Goal: Transaction & Acquisition: Purchase product/service

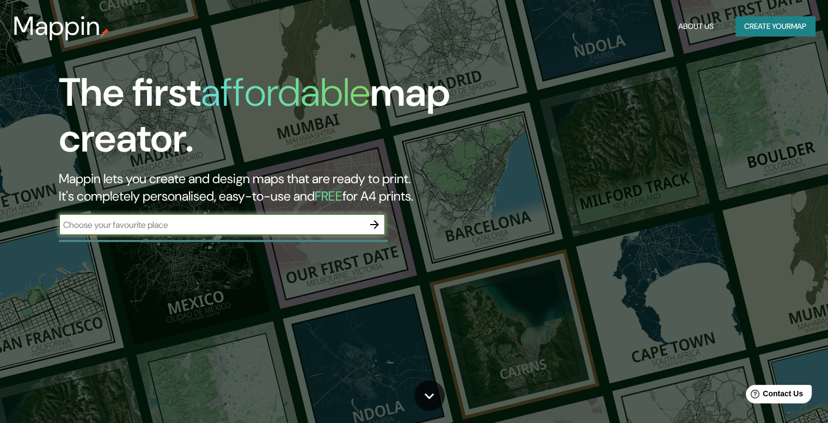
click at [212, 230] on input "text" at bounding box center [211, 224] width 305 height 13
type input "guachipelin [PERSON_NAME][GEOGRAPHIC_DATA]"
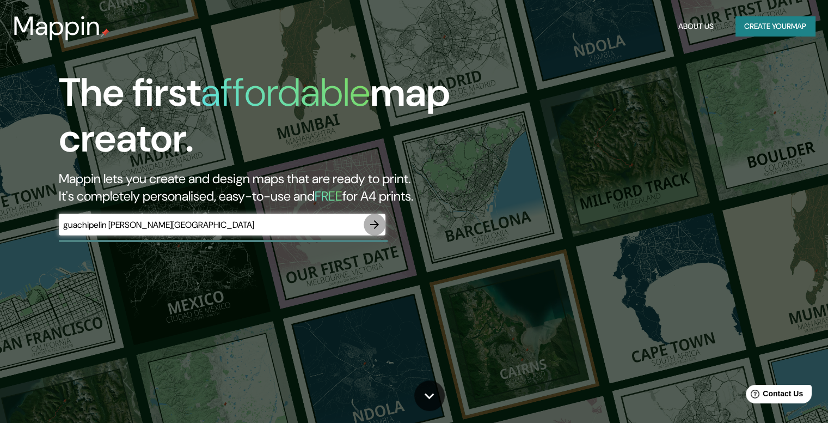
click at [376, 222] on icon "button" at bounding box center [374, 224] width 9 height 9
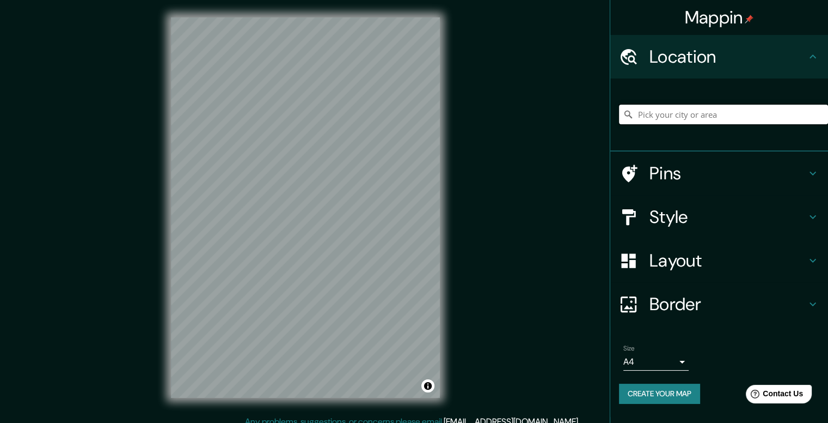
click at [705, 112] on input "Pick your city or area" at bounding box center [723, 115] width 209 height 20
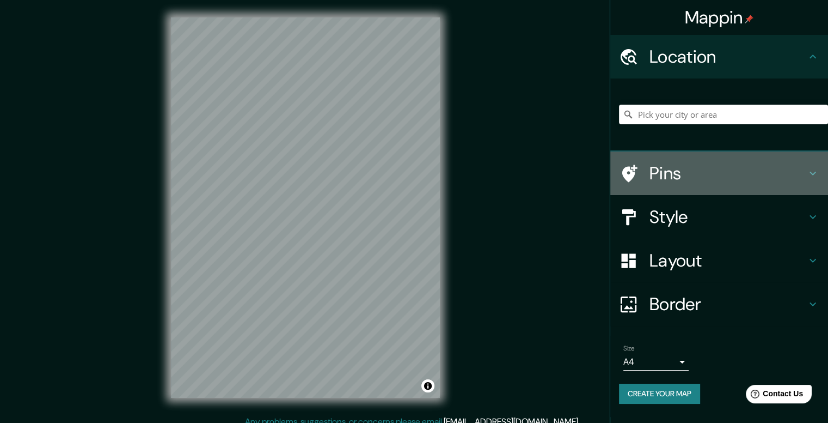
click at [705, 168] on h4 "Pins" at bounding box center [728, 173] width 157 height 22
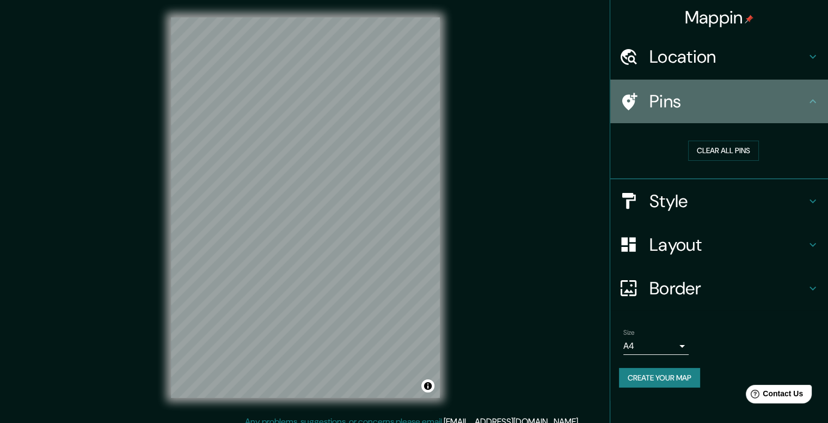
click at [706, 109] on h4 "Pins" at bounding box center [728, 101] width 157 height 22
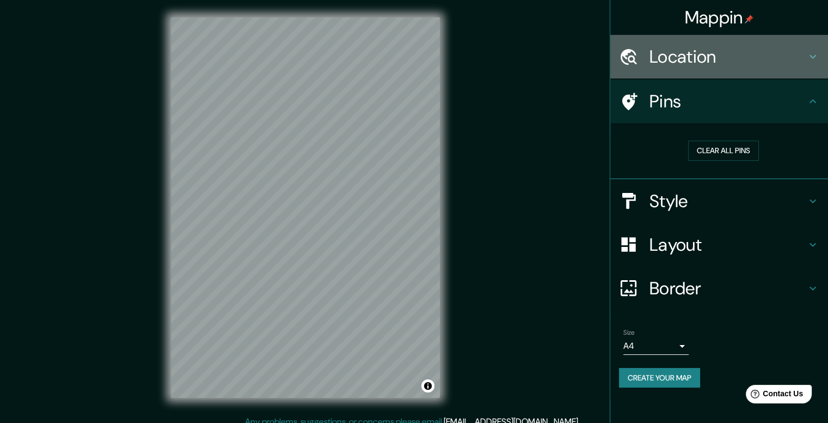
click at [693, 66] on h4 "Location" at bounding box center [728, 57] width 157 height 22
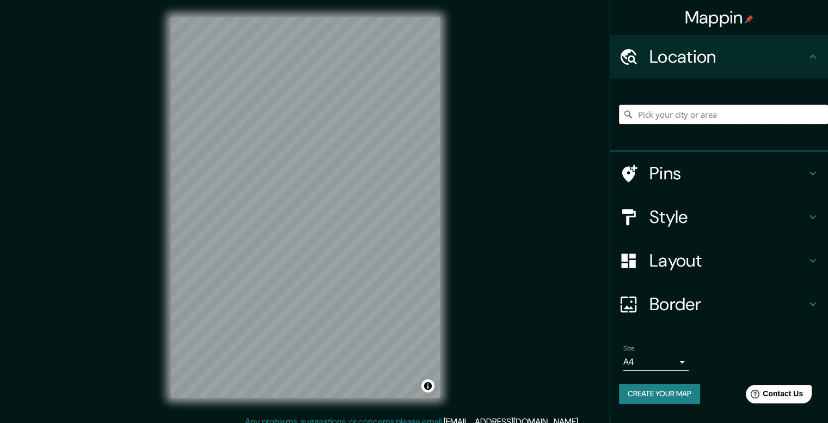
click at [688, 111] on input "Pick your city or area" at bounding box center [723, 115] width 209 height 20
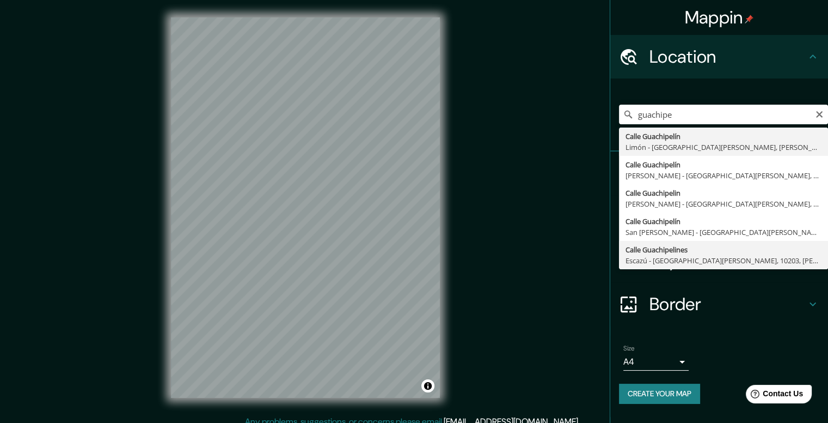
type input "Calle Guachipelines, [GEOGRAPHIC_DATA] - [GEOGRAPHIC_DATA][PERSON_NAME], 10203,…"
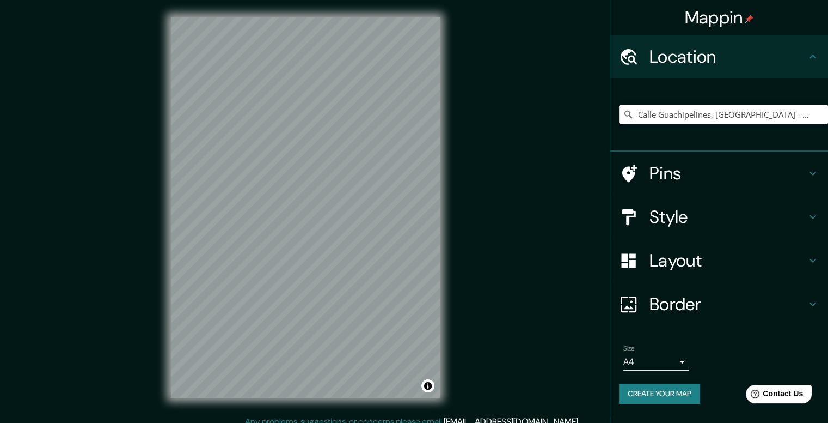
click at [691, 213] on h4 "Style" at bounding box center [728, 217] width 157 height 22
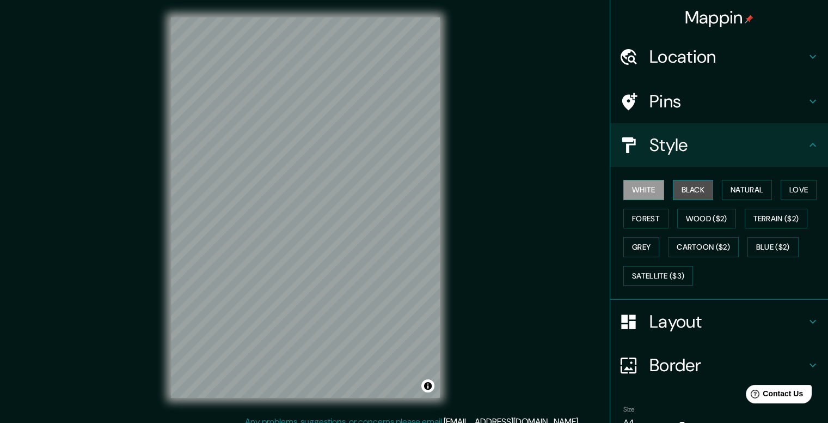
click at [701, 193] on button "Black" at bounding box center [693, 190] width 41 height 20
click at [651, 189] on button "White" at bounding box center [644, 190] width 41 height 20
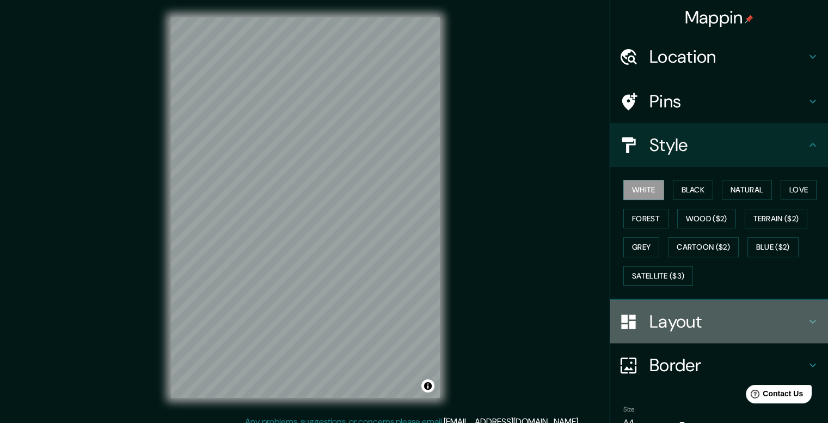
click at [707, 310] on h4 "Layout" at bounding box center [728, 321] width 157 height 22
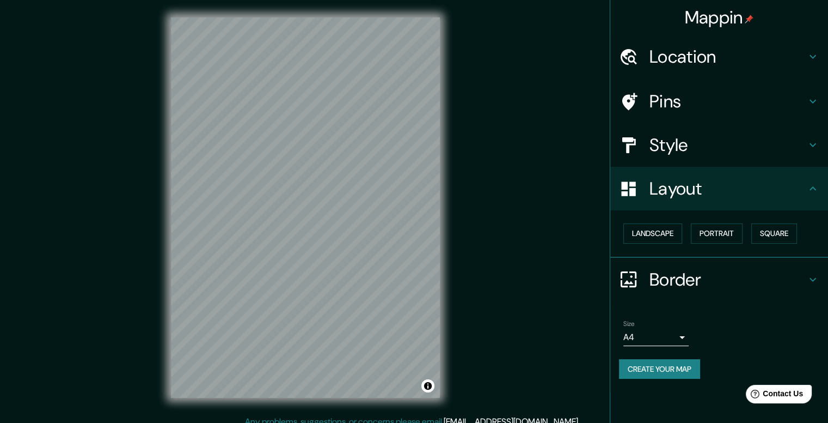
click at [713, 147] on h4 "Style" at bounding box center [728, 145] width 157 height 22
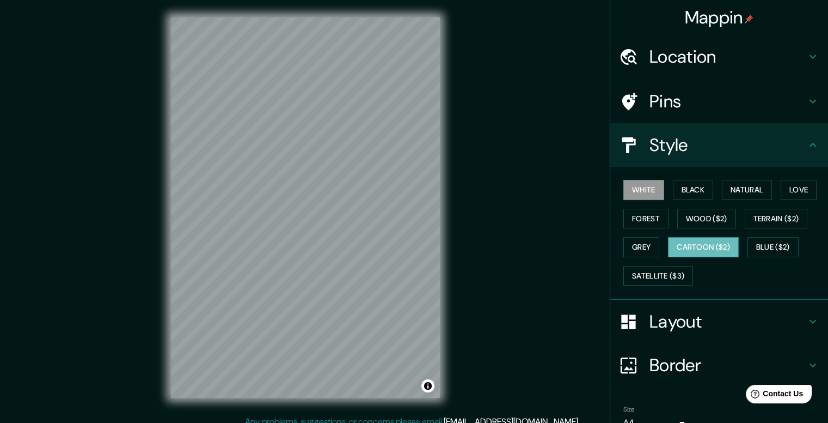
click at [699, 241] on button "Cartoon ($2)" at bounding box center [703, 247] width 71 height 20
click at [650, 190] on button "White" at bounding box center [644, 190] width 41 height 20
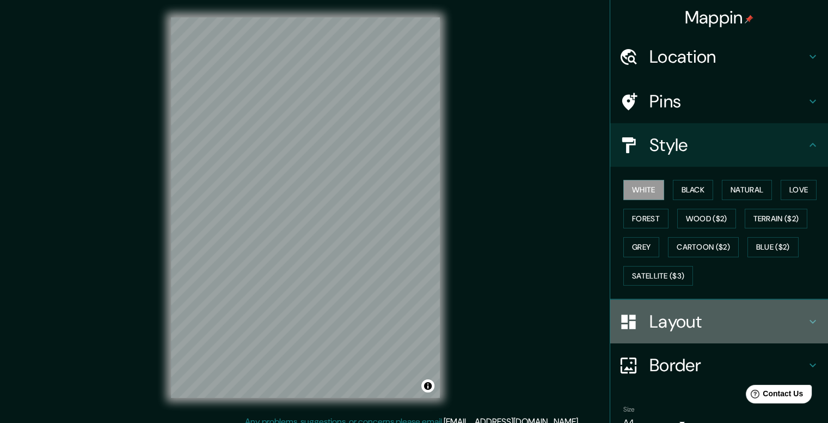
click at [762, 312] on h4 "Layout" at bounding box center [728, 321] width 157 height 22
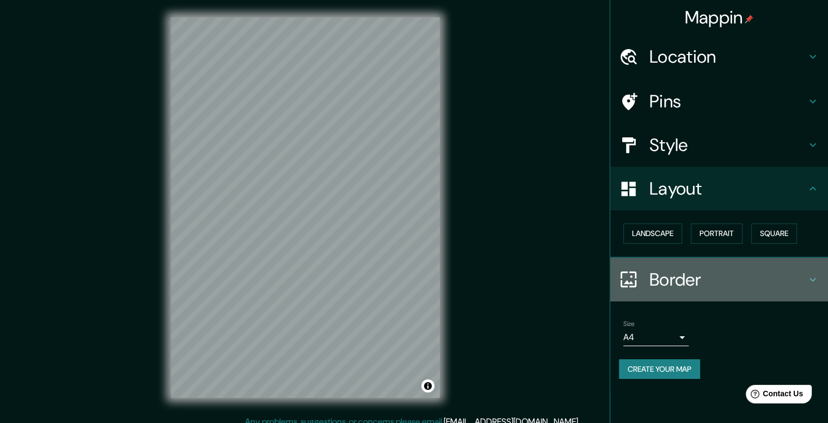
click at [750, 275] on h4 "Border" at bounding box center [728, 279] width 157 height 22
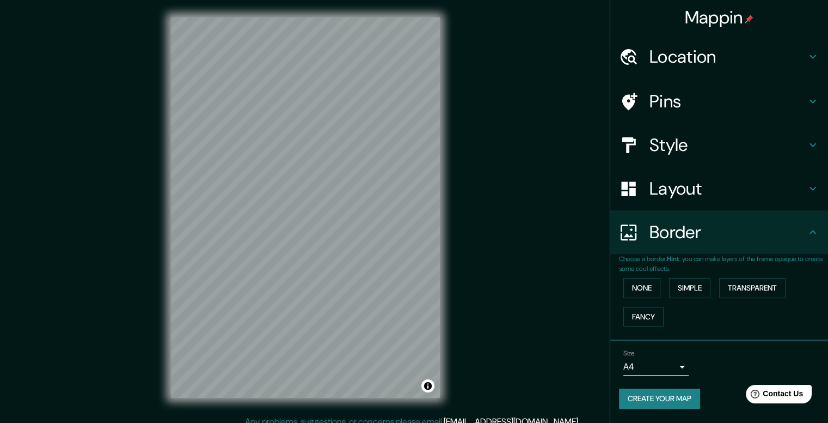
click at [760, 225] on h4 "Border" at bounding box center [728, 232] width 157 height 22
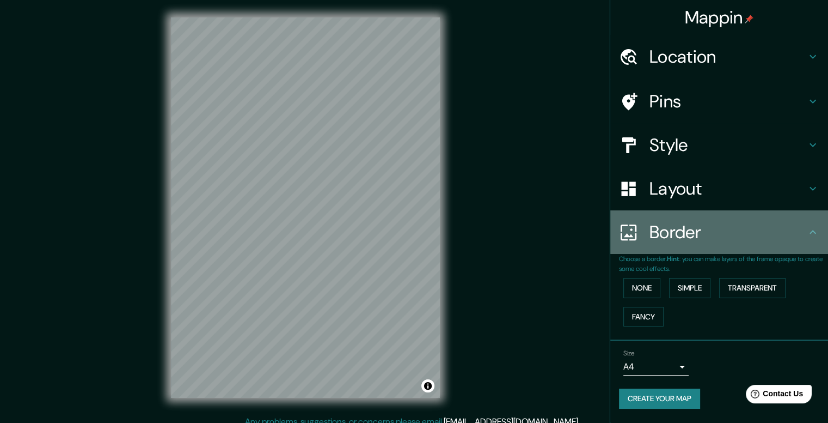
click at [741, 245] on div "Border" at bounding box center [720, 232] width 218 height 44
click at [746, 211] on div "Border" at bounding box center [720, 232] width 218 height 44
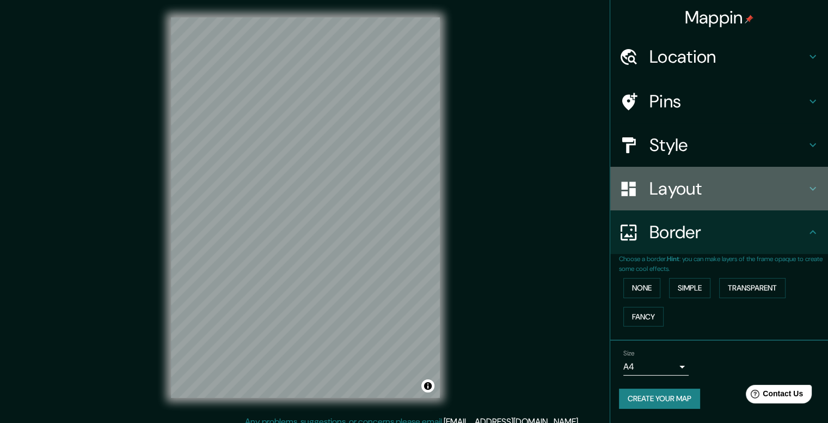
click at [743, 207] on div "Layout" at bounding box center [720, 189] width 218 height 44
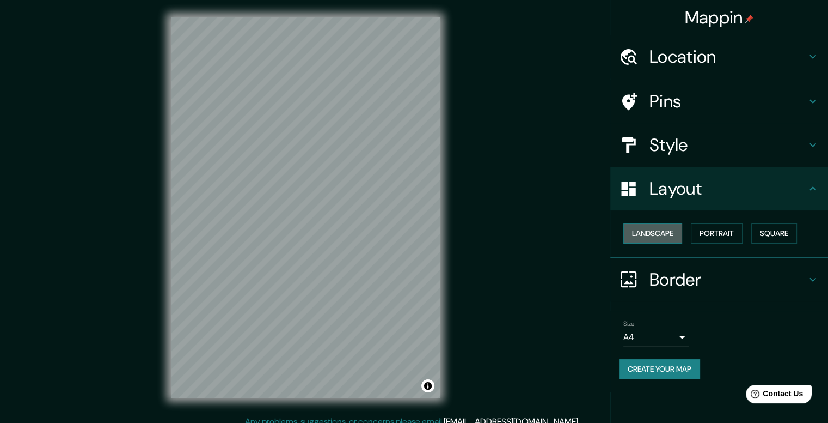
click at [669, 233] on button "Landscape" at bounding box center [653, 233] width 59 height 20
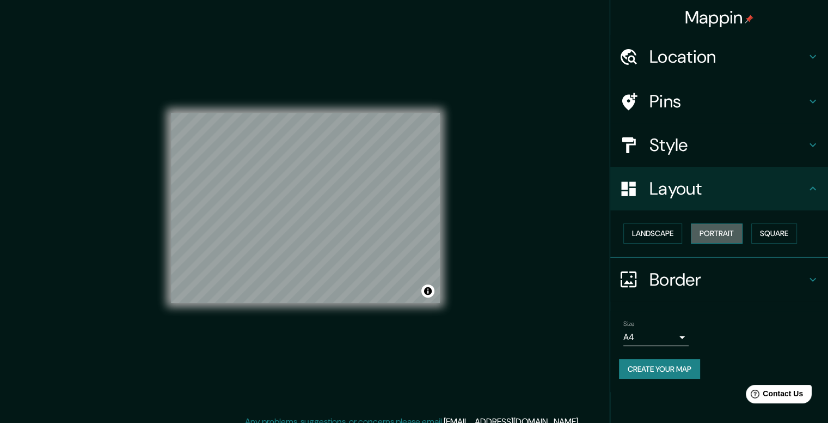
click at [705, 235] on button "Portrait" at bounding box center [717, 233] width 52 height 20
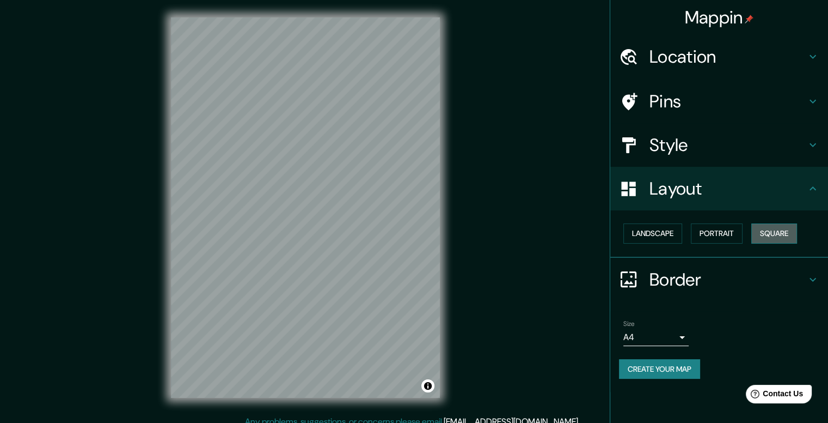
click at [768, 233] on button "Square" at bounding box center [775, 233] width 46 height 20
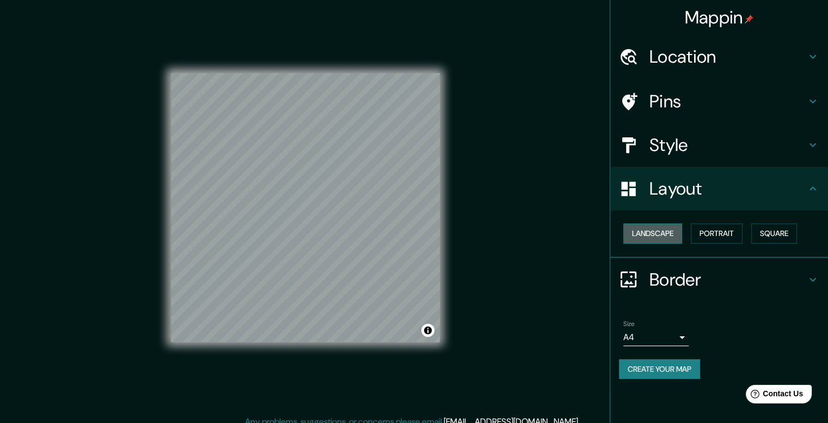
click at [670, 240] on button "Landscape" at bounding box center [653, 233] width 59 height 20
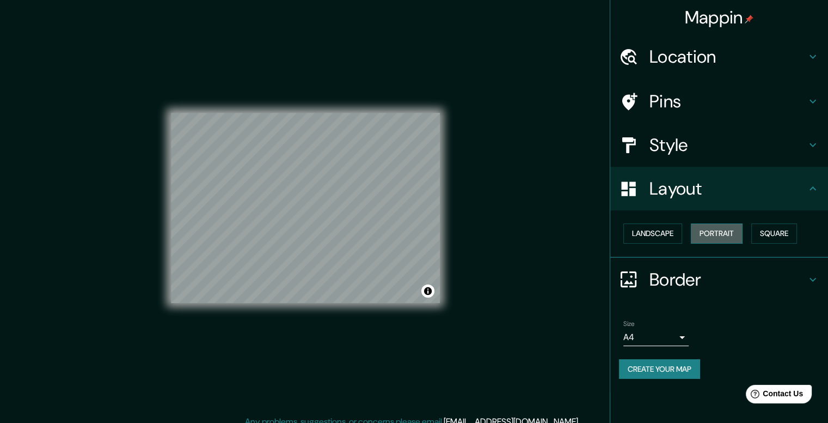
click at [706, 236] on button "Portrait" at bounding box center [717, 233] width 52 height 20
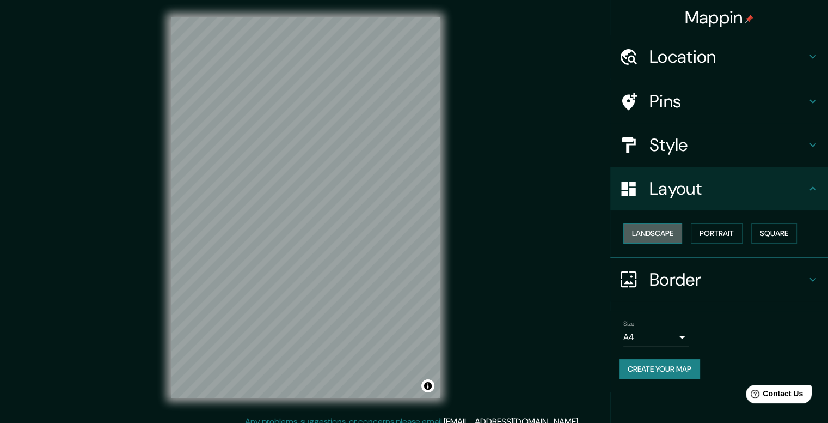
click at [660, 227] on button "Landscape" at bounding box center [653, 233] width 59 height 20
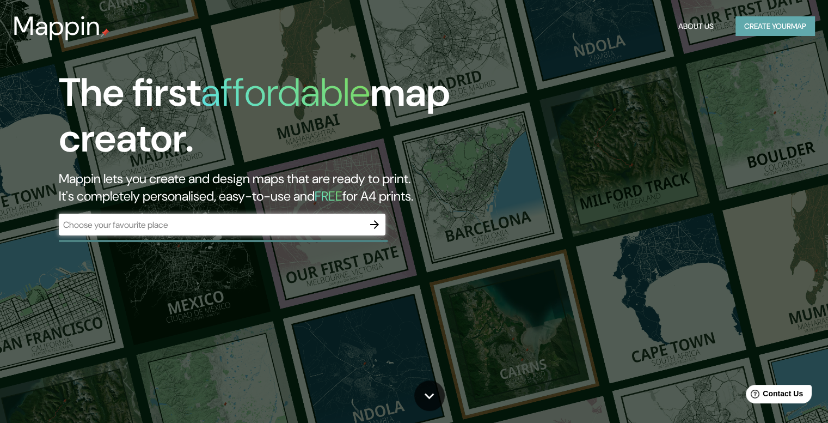
click at [778, 31] on button "Create your map" at bounding box center [776, 26] width 80 height 20
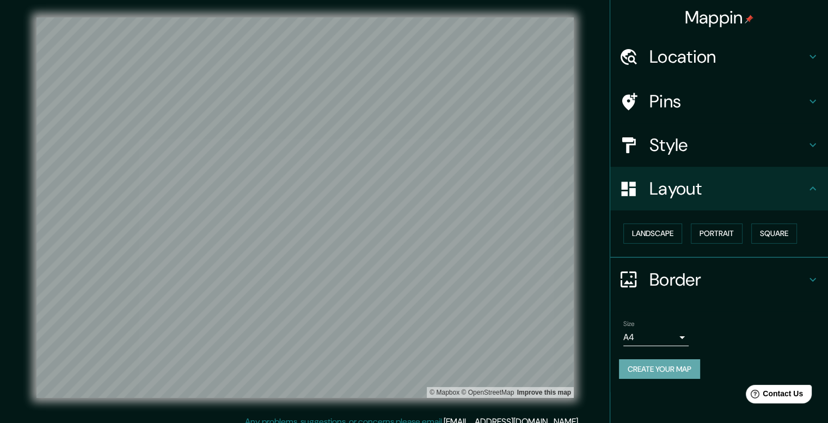
click at [670, 362] on button "Create your map" at bounding box center [659, 369] width 81 height 20
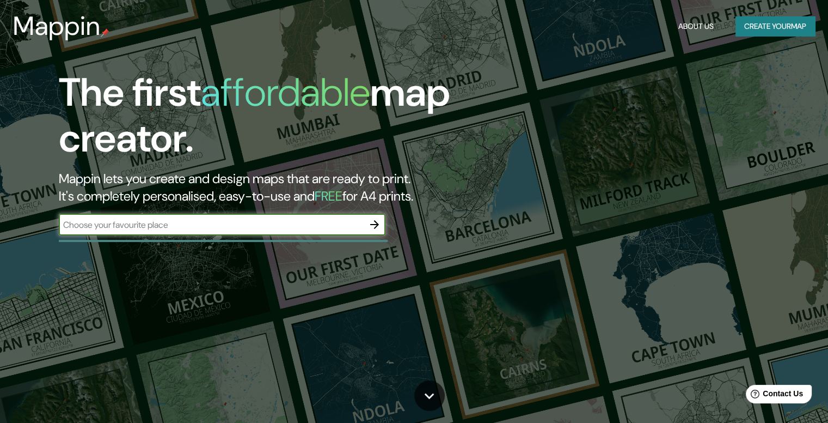
click at [228, 222] on input "text" at bounding box center [211, 224] width 305 height 13
type input "Parque Real de Pereira, San José, San Rafael, Guachipelin, Costa Rica"
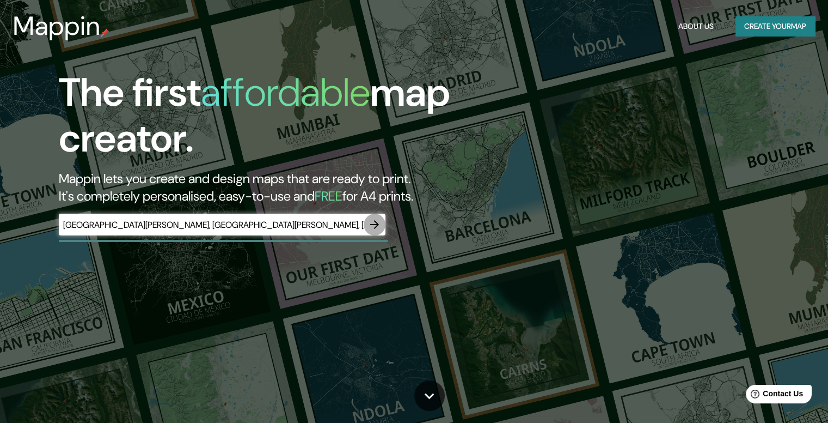
click at [375, 223] on icon "button" at bounding box center [374, 224] width 13 height 13
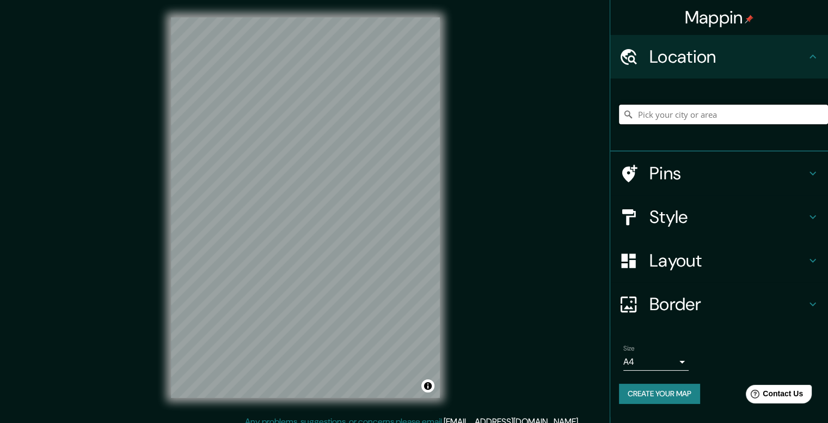
click at [715, 114] on input "Pick your city or area" at bounding box center [723, 115] width 209 height 20
paste input "Parque Real de Pereira, San José, San Rafael, Guachipelin, Costa Rica"
type input "San Rafael, Escazú, Provincia de San José, Costa Rica"
click at [693, 222] on h4 "Style" at bounding box center [728, 217] width 157 height 22
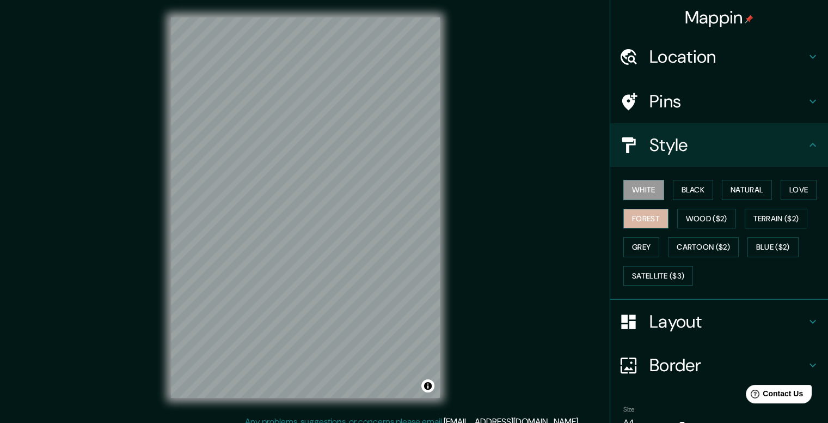
click at [646, 219] on button "Forest" at bounding box center [646, 219] width 45 height 20
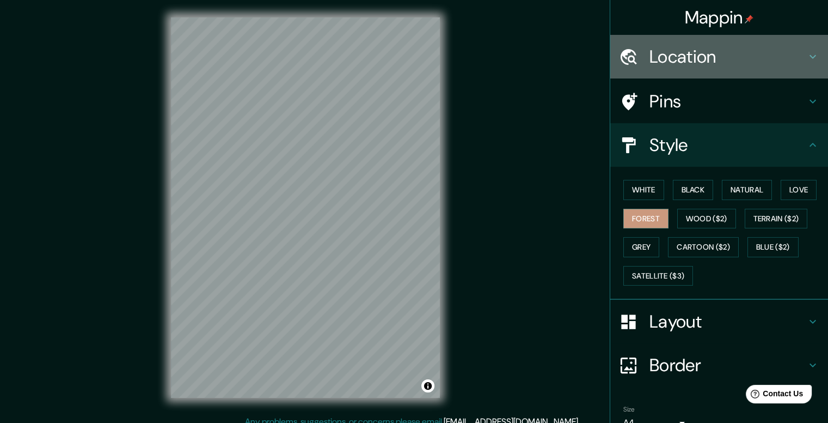
click at [764, 64] on h4 "Location" at bounding box center [728, 57] width 157 height 22
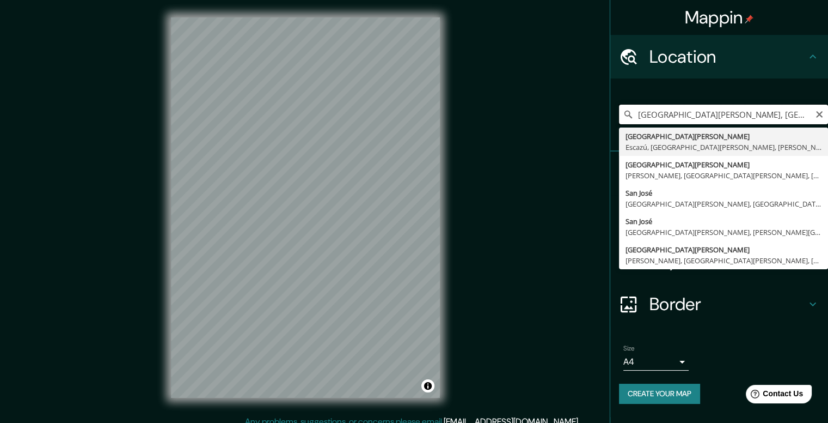
click at [786, 114] on input "San Rafael, Escazú, Provincia de San José, Costa Rica" at bounding box center [723, 115] width 209 height 20
click at [821, 117] on icon "Clear" at bounding box center [819, 114] width 9 height 9
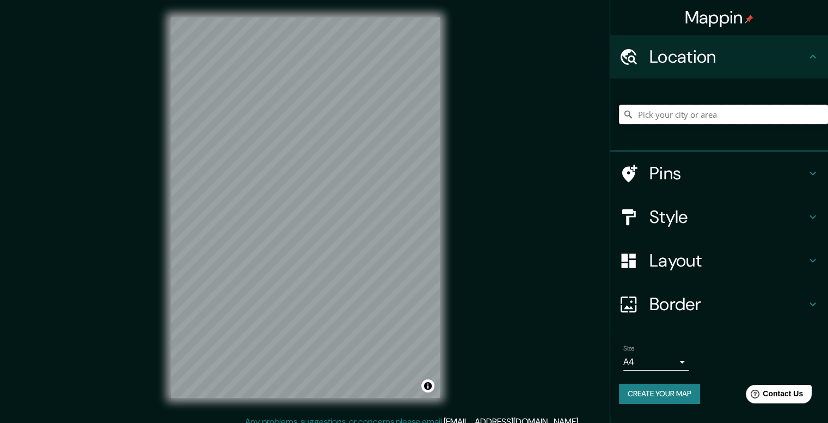
paste input "Parque Real de Pereira, San José, San Rafael, Guachipelin, Costa Rica"
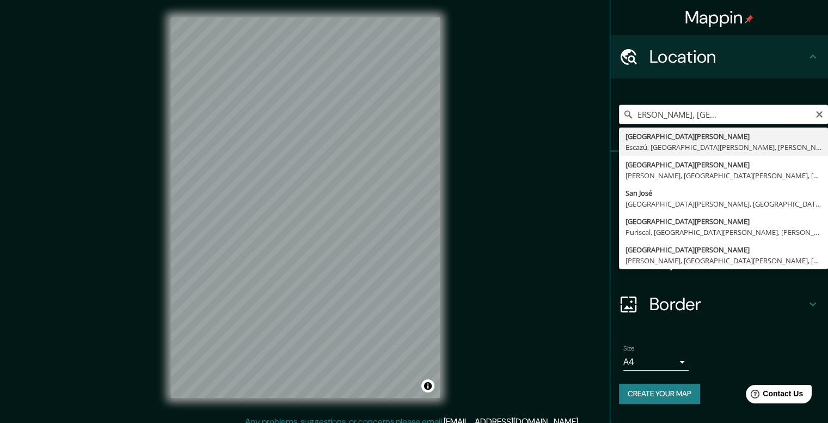
drag, startPoint x: 639, startPoint y: 118, endPoint x: 836, endPoint y: 98, distance: 197.6
click at [828, 98] on html "Mappin Location Parque Real de Pereira, San José, San Rafael, Guachipelin, Cost…" at bounding box center [414, 211] width 828 height 423
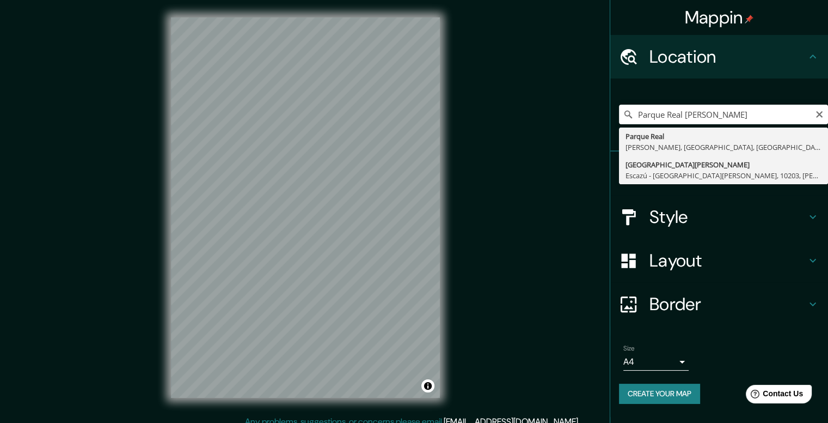
type input "Avenida Real De Pereira, Escazú - Provincia de San José, 10203, Costa Rica"
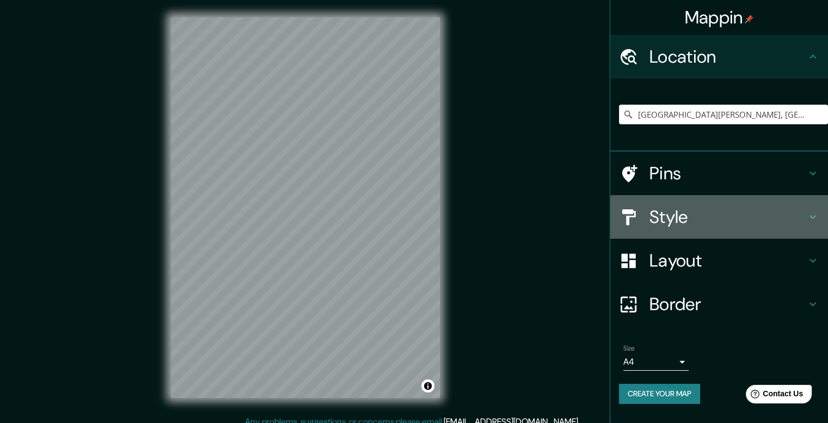
click at [705, 218] on h4 "Style" at bounding box center [728, 217] width 157 height 22
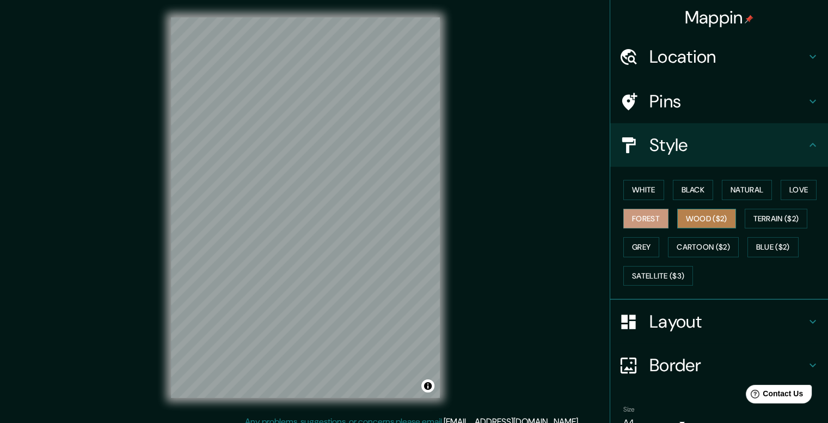
click at [700, 218] on button "Wood ($2)" at bounding box center [707, 219] width 59 height 20
click at [742, 186] on button "Natural" at bounding box center [747, 190] width 50 height 20
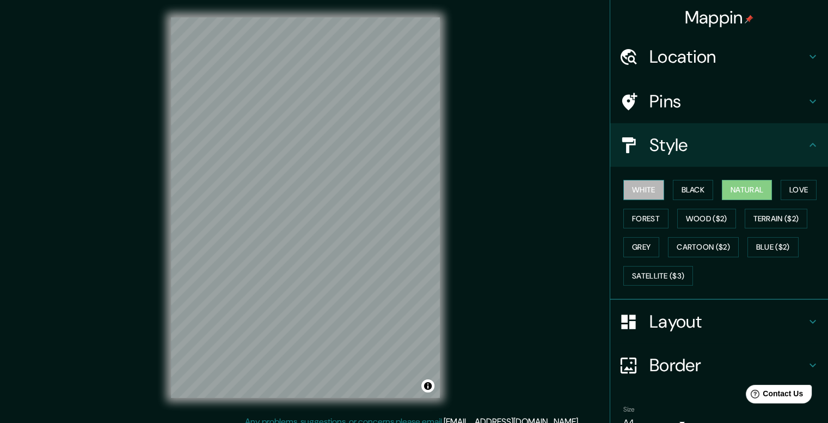
click at [640, 188] on button "White" at bounding box center [644, 190] width 41 height 20
click at [673, 190] on button "Black" at bounding box center [693, 190] width 41 height 20
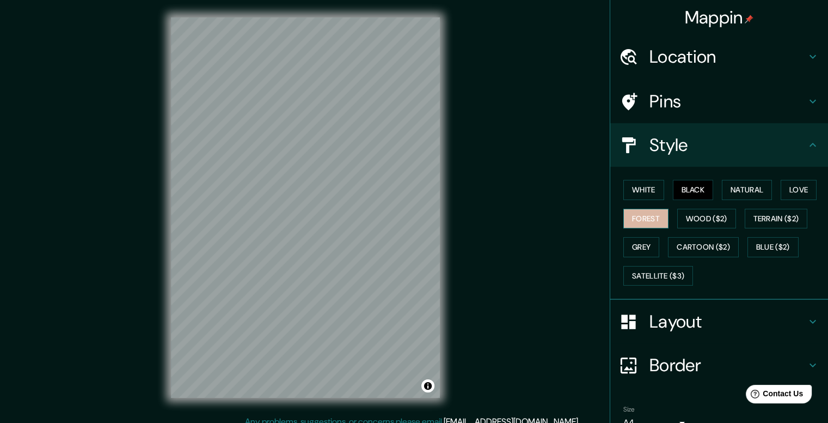
click at [647, 220] on button "Forest" at bounding box center [646, 219] width 45 height 20
click at [632, 245] on button "Grey" at bounding box center [642, 247] width 36 height 20
click at [786, 195] on button "Love" at bounding box center [799, 190] width 36 height 20
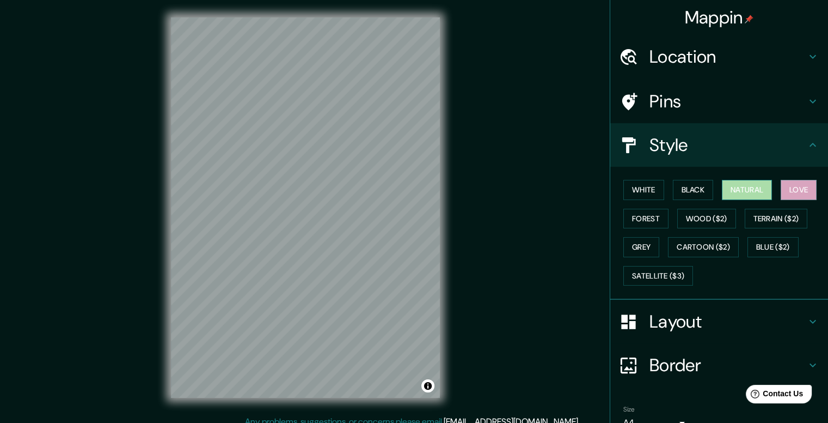
click at [747, 186] on button "Natural" at bounding box center [747, 190] width 50 height 20
